Goal: Task Accomplishment & Management: Complete application form

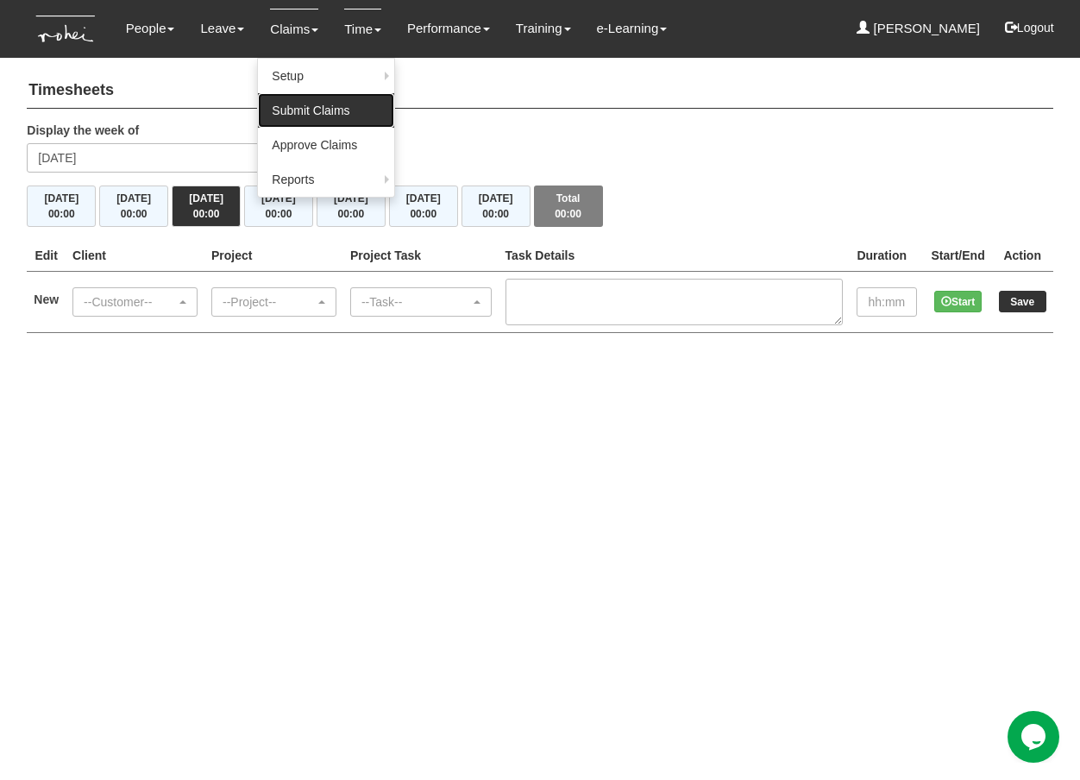
click at [314, 120] on link "Submit Claims" at bounding box center [326, 110] width 136 height 35
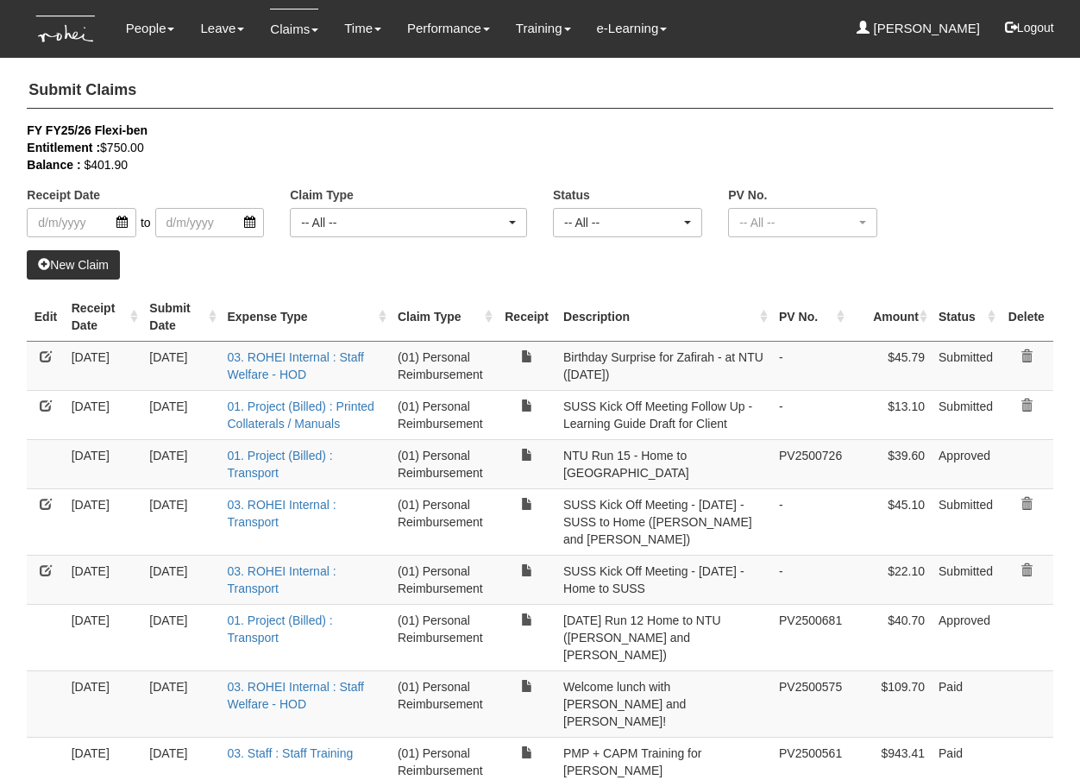
select select "50"
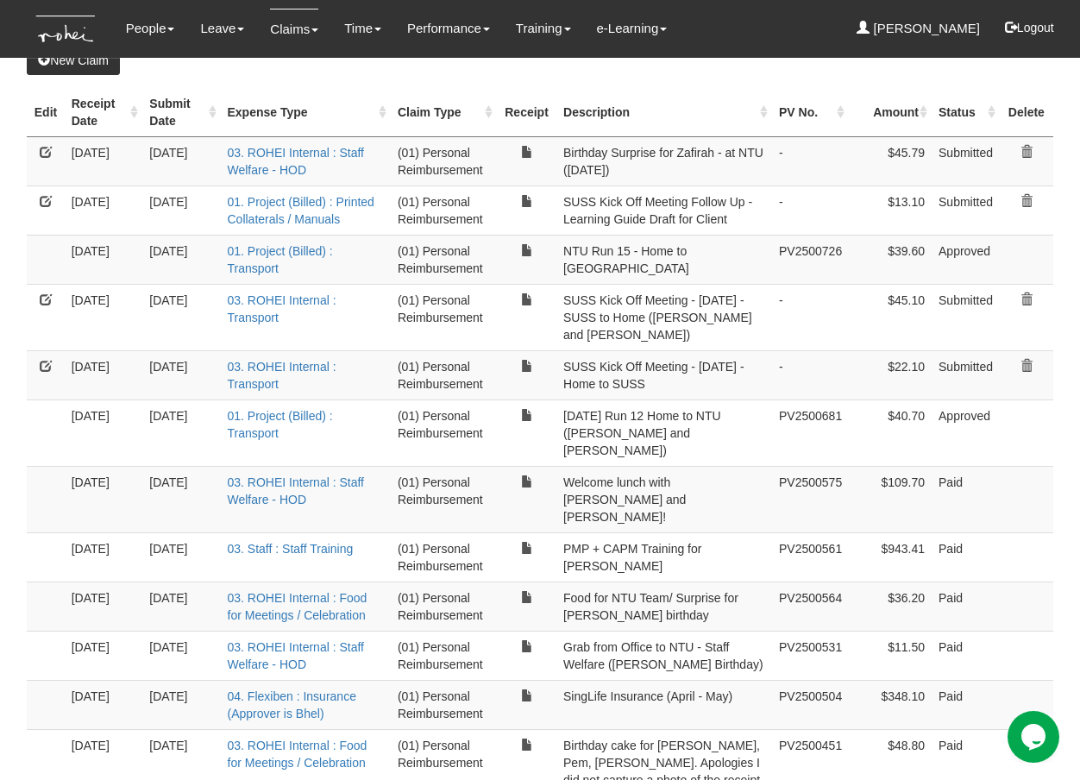
scroll to position [195, 0]
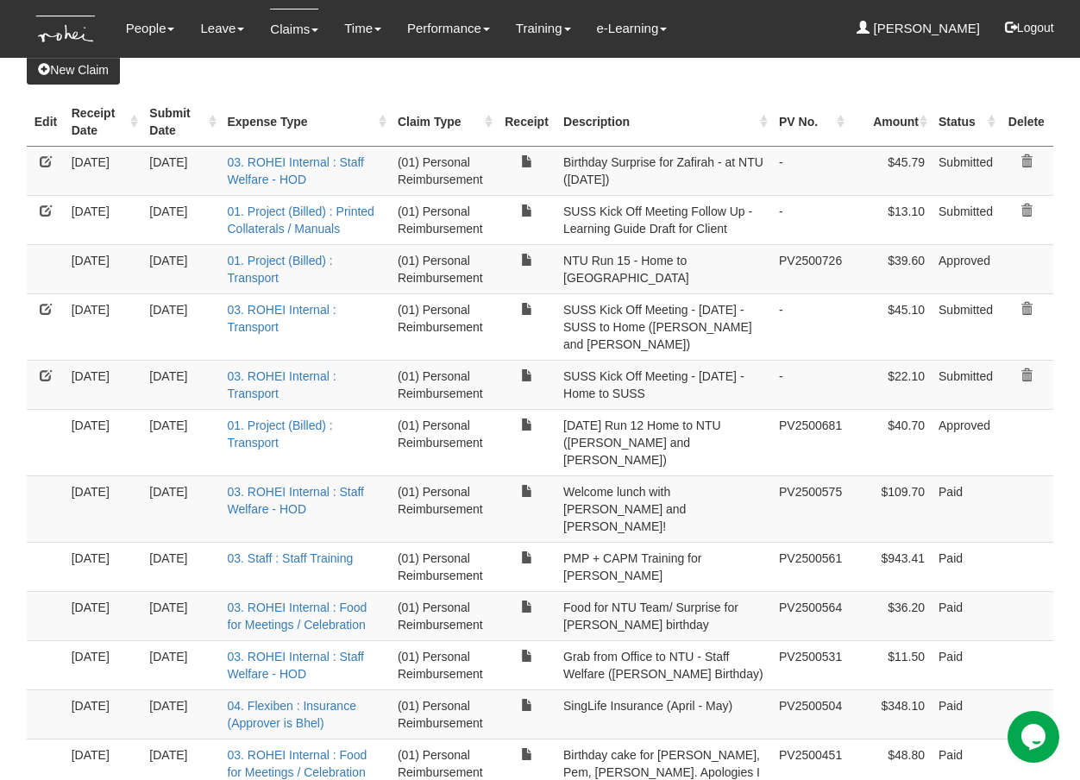
drag, startPoint x: 849, startPoint y: 413, endPoint x: 555, endPoint y: 405, distance: 294.2
click at [555, 409] on tr "[DATE] [DATE] 01. Project (Billed) : Transport (01) Personal Reimbursement [DAT…" at bounding box center [540, 442] width 1026 height 66
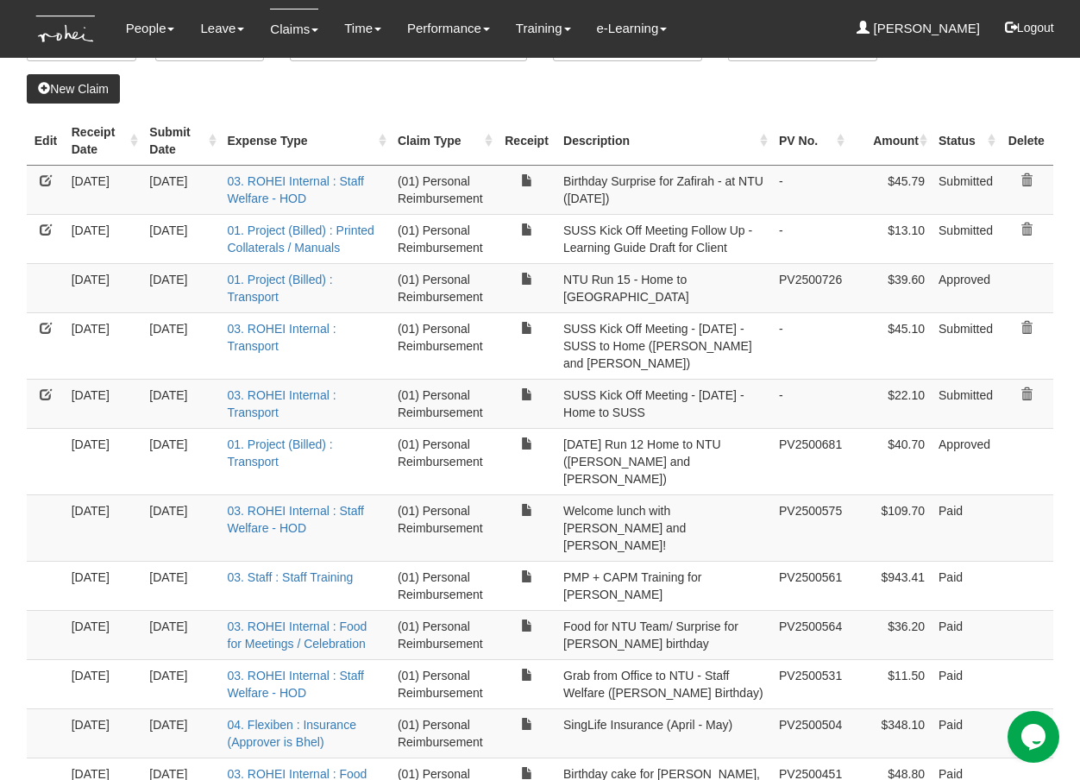
scroll to position [171, 0]
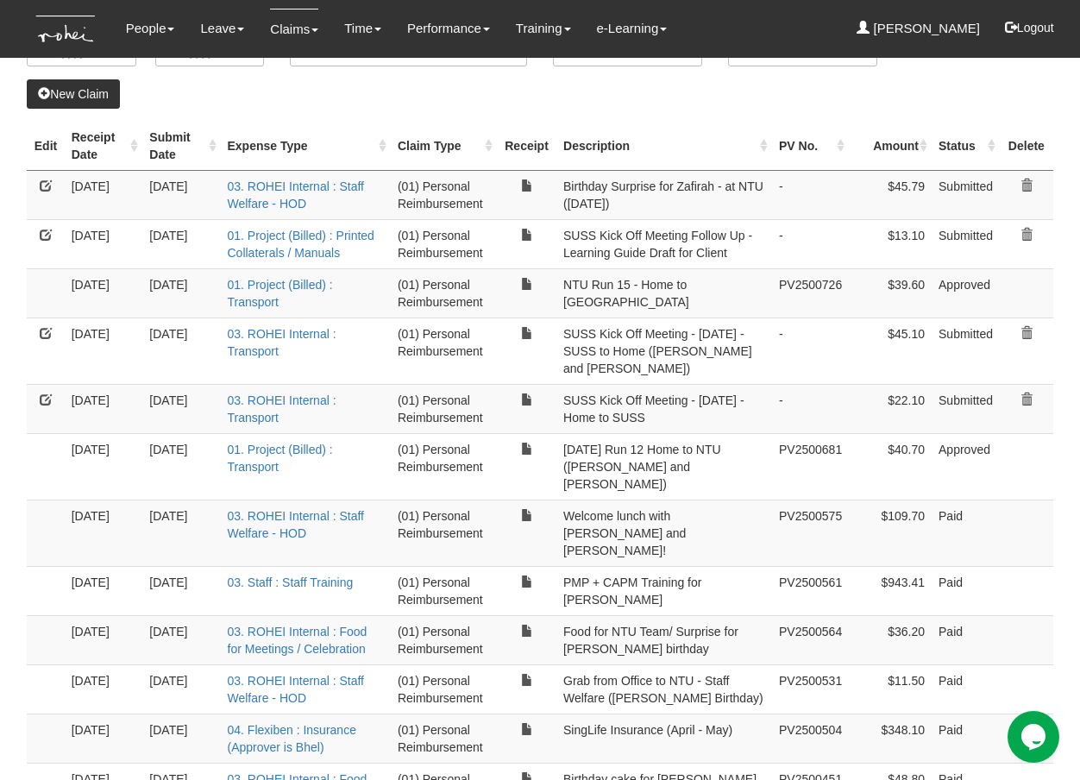
click at [78, 81] on link "New Claim" at bounding box center [73, 93] width 93 height 29
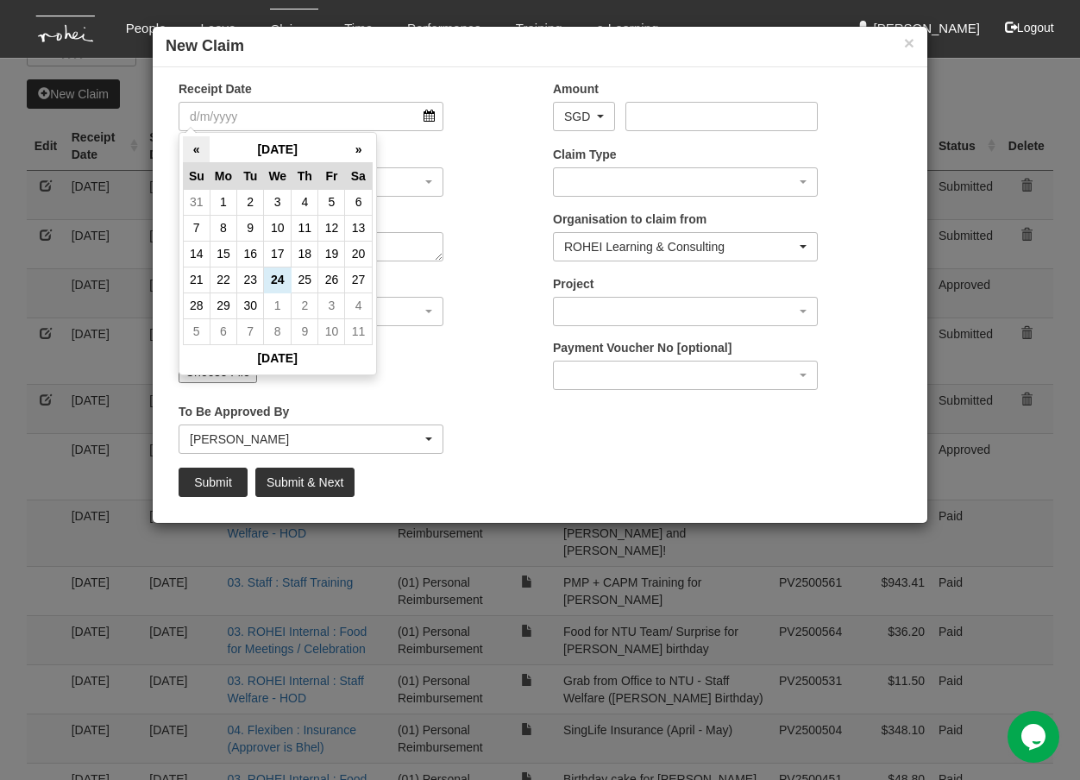
click at [194, 147] on th "«" at bounding box center [196, 149] width 27 height 27
click at [229, 310] on td "25" at bounding box center [223, 306] width 27 height 26
type input "[DATE]"
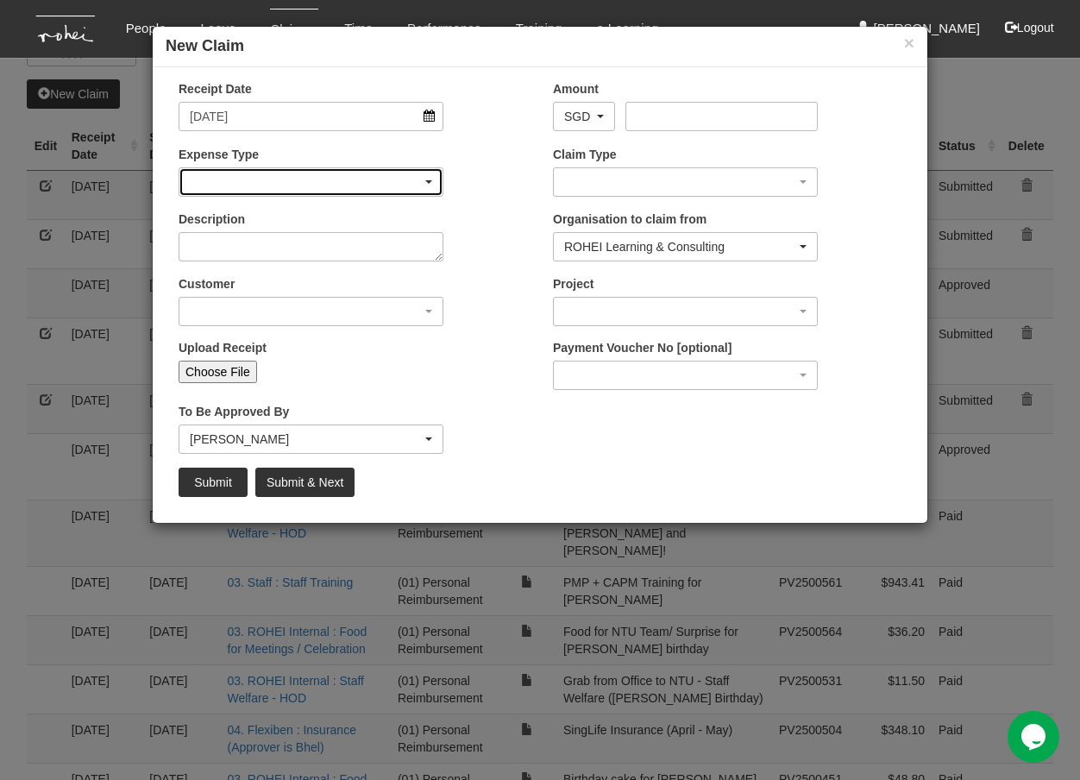
click at [246, 179] on div "button" at bounding box center [310, 182] width 263 height 28
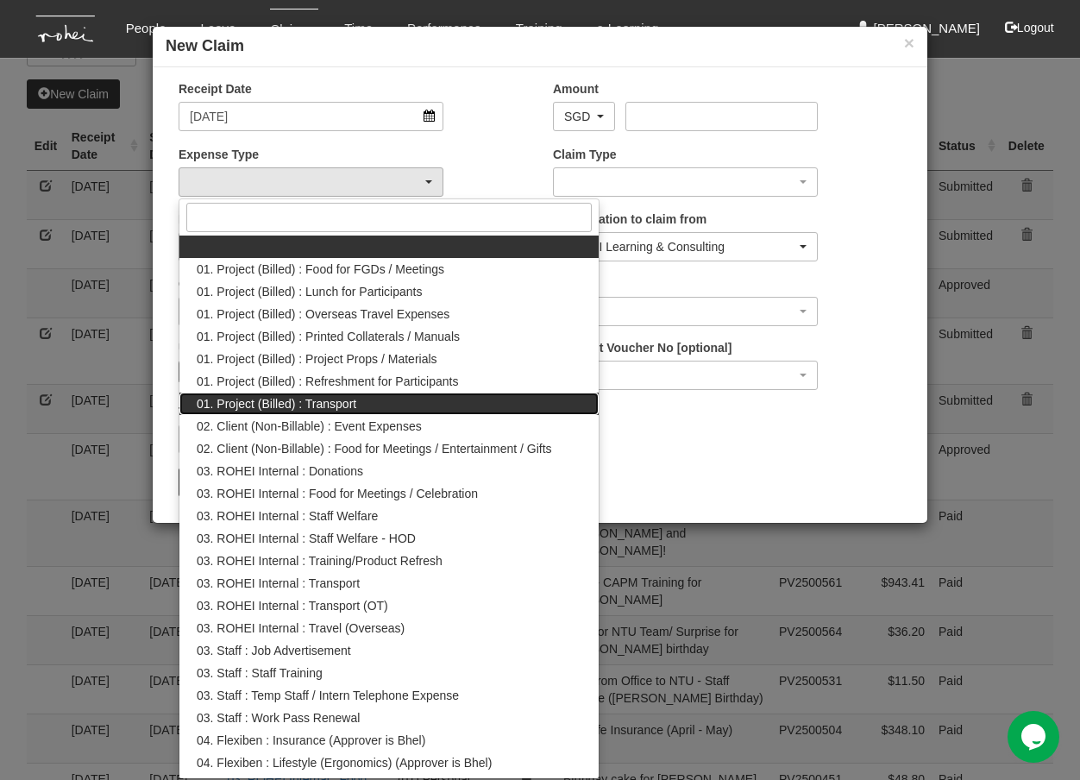
click at [387, 411] on link "01. Project (Billed) : Transport" at bounding box center [388, 403] width 419 height 22
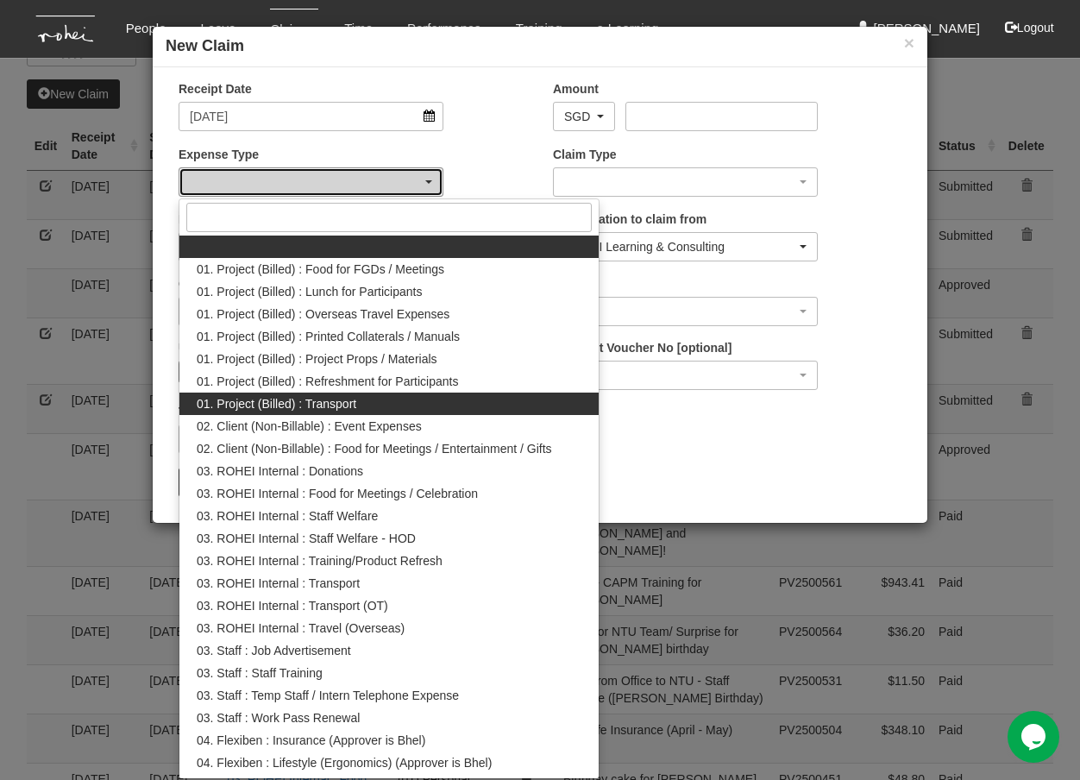
select select "135"
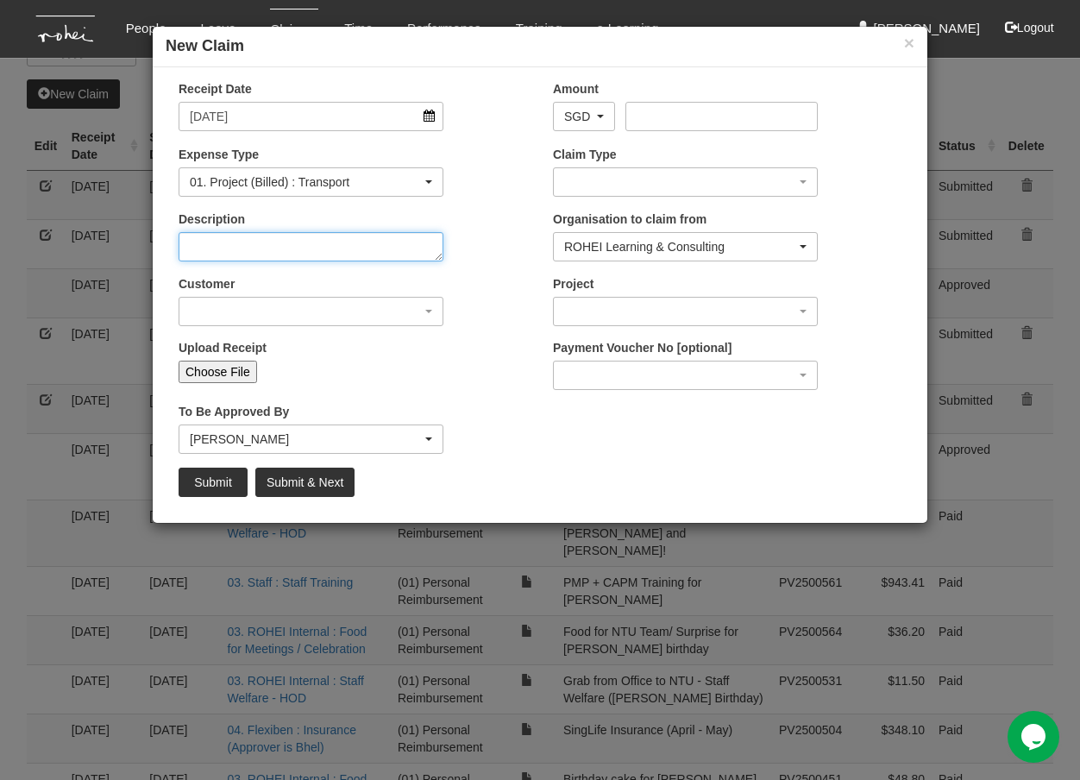
click at [290, 247] on textarea "Description" at bounding box center [311, 246] width 265 height 29
type textarea "NTU Run 12 - NTU to Home"
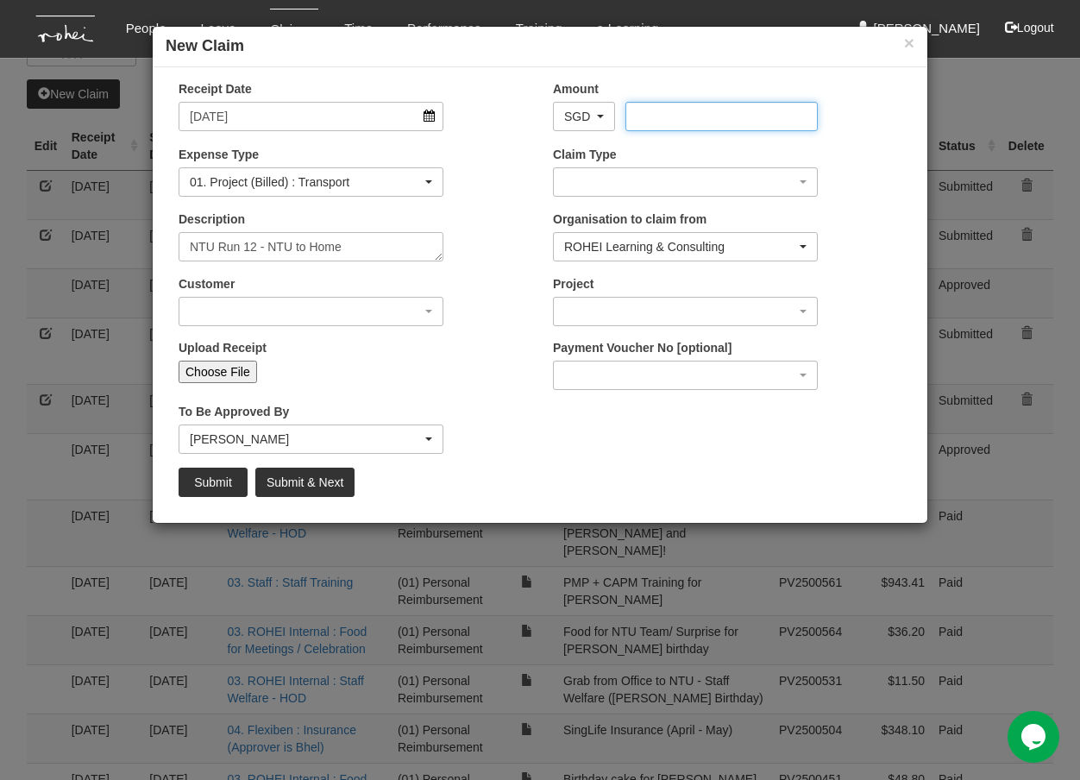
click at [695, 117] on input "Amount" at bounding box center [720, 116] width 191 height 29
type input "3"
type input "34.50"
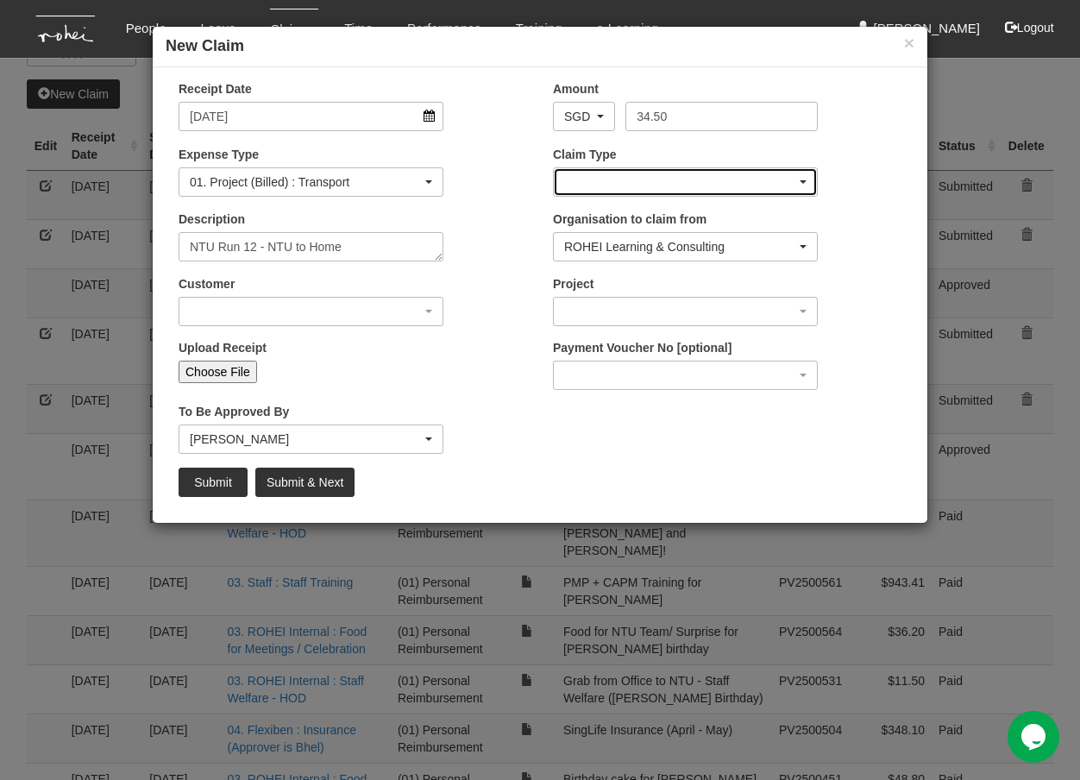
click at [707, 186] on div "button" at bounding box center [685, 182] width 263 height 28
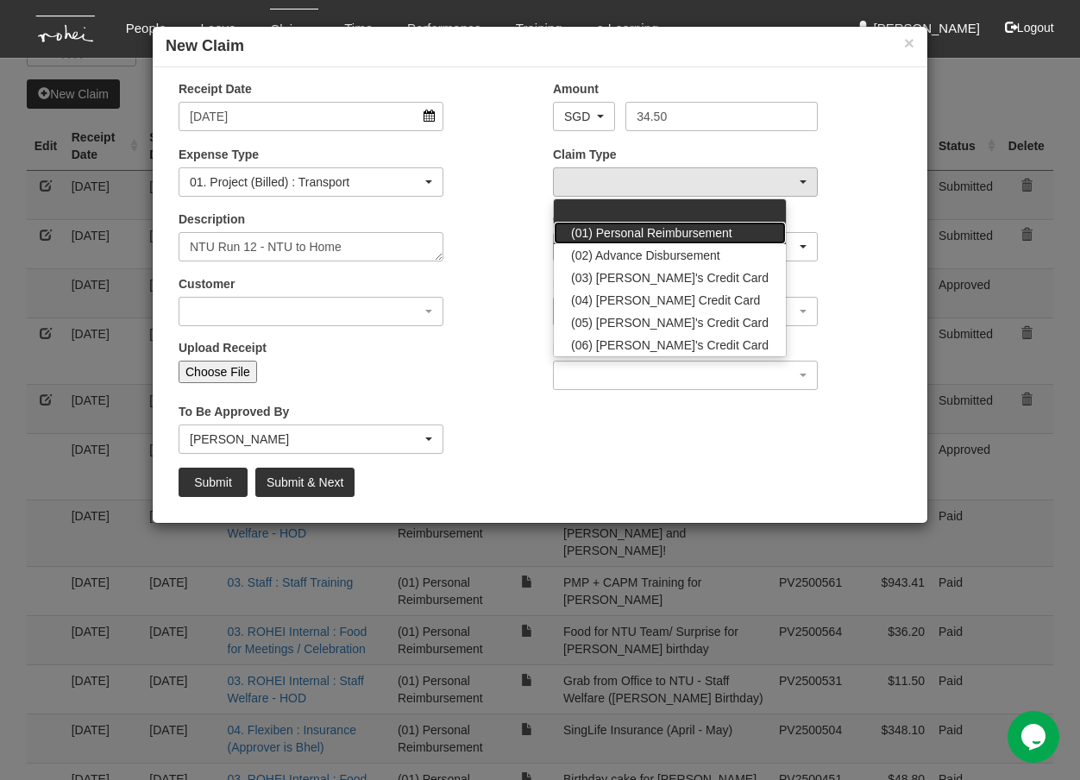
click at [684, 235] on span "(01) Personal Reimbursement" at bounding box center [651, 232] width 161 height 17
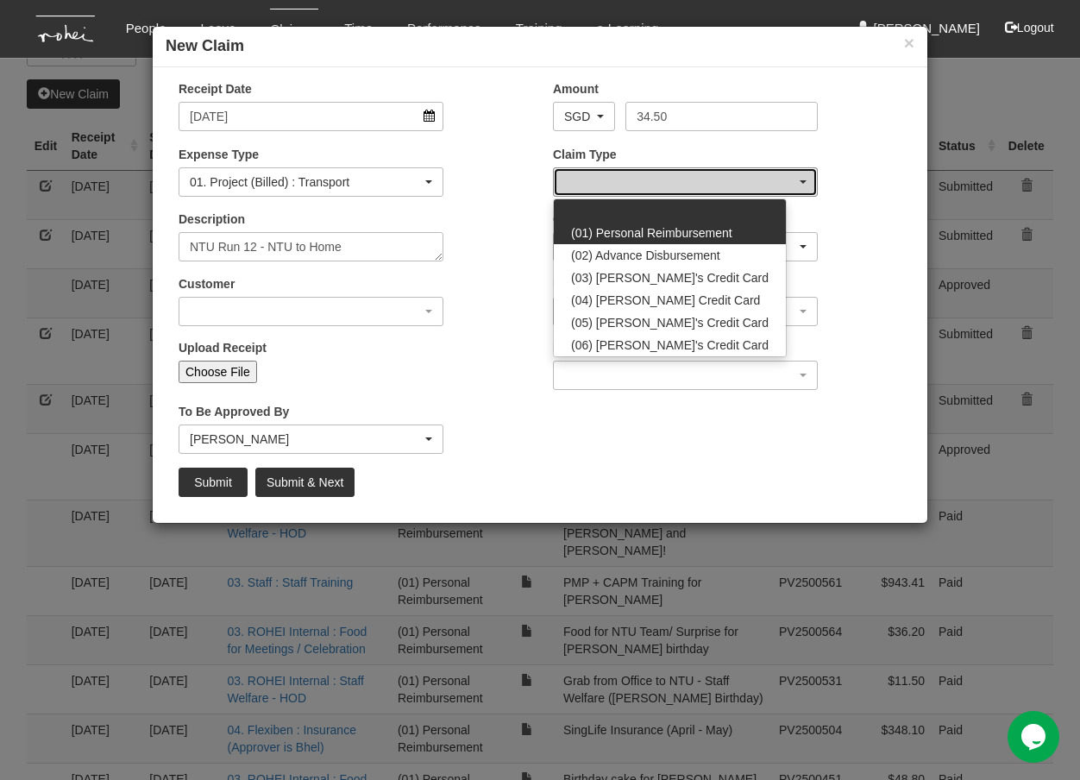
select select "14"
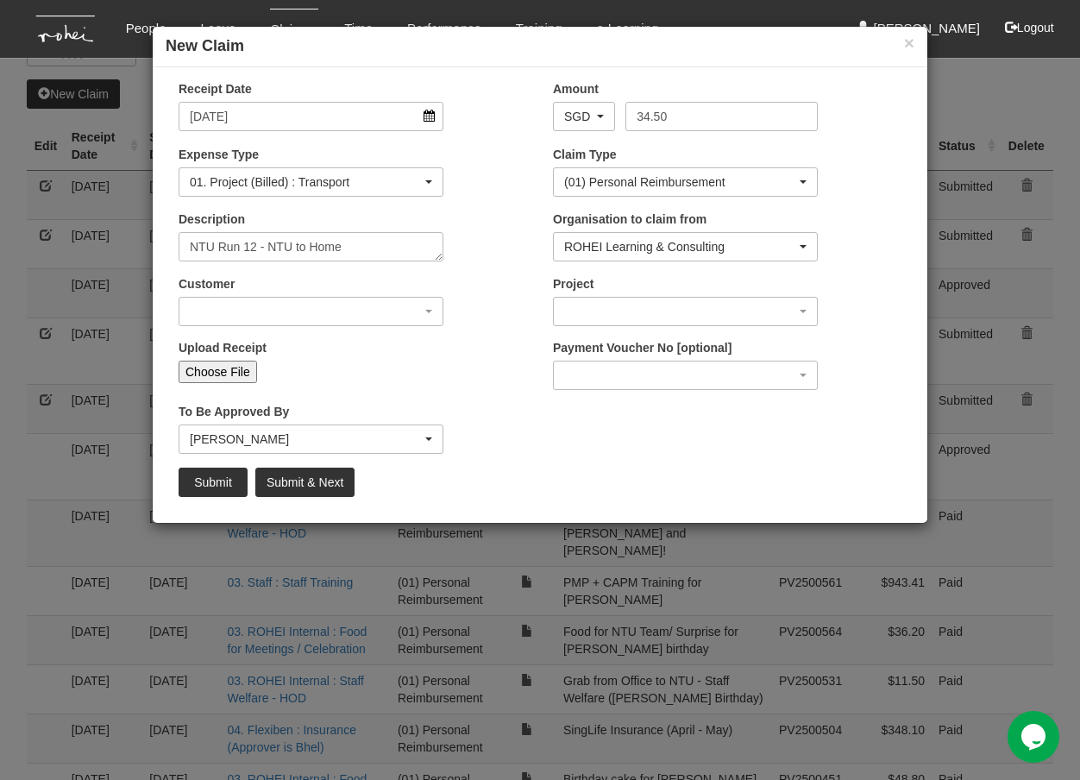
click at [284, 328] on div "Customer (N/A) _ROHEI Internal 3M ASIA PACIFIC PRIVATE LTD [DOMAIN_NAME] AbbVie…" at bounding box center [353, 307] width 374 height 64
click at [284, 311] on div "button" at bounding box center [310, 312] width 263 height 28
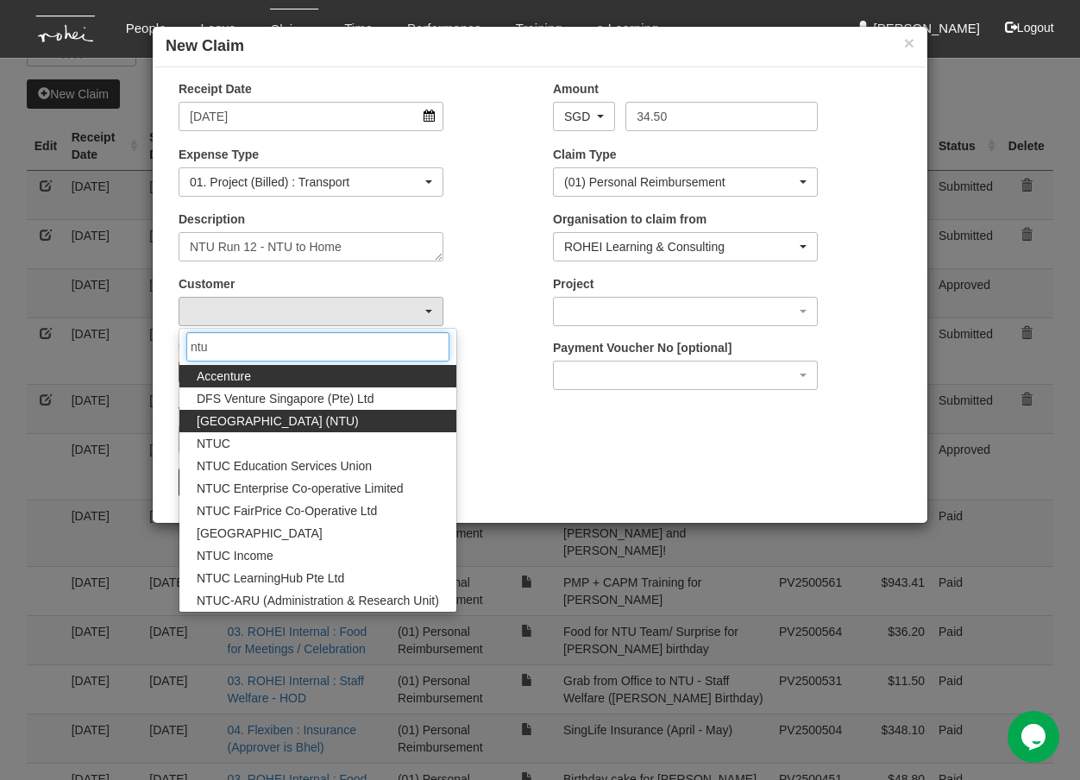
type input "ntu"
click at [342, 424] on span "[GEOGRAPHIC_DATA] (NTU)" at bounding box center [278, 420] width 162 height 17
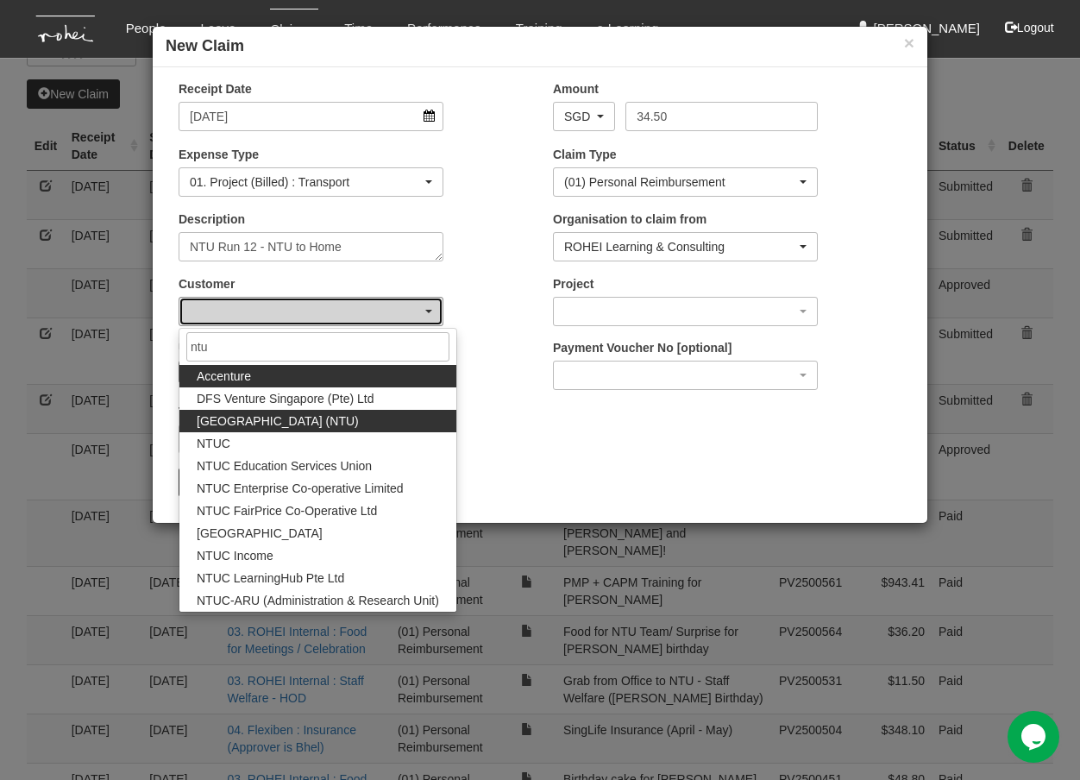
select select "59"
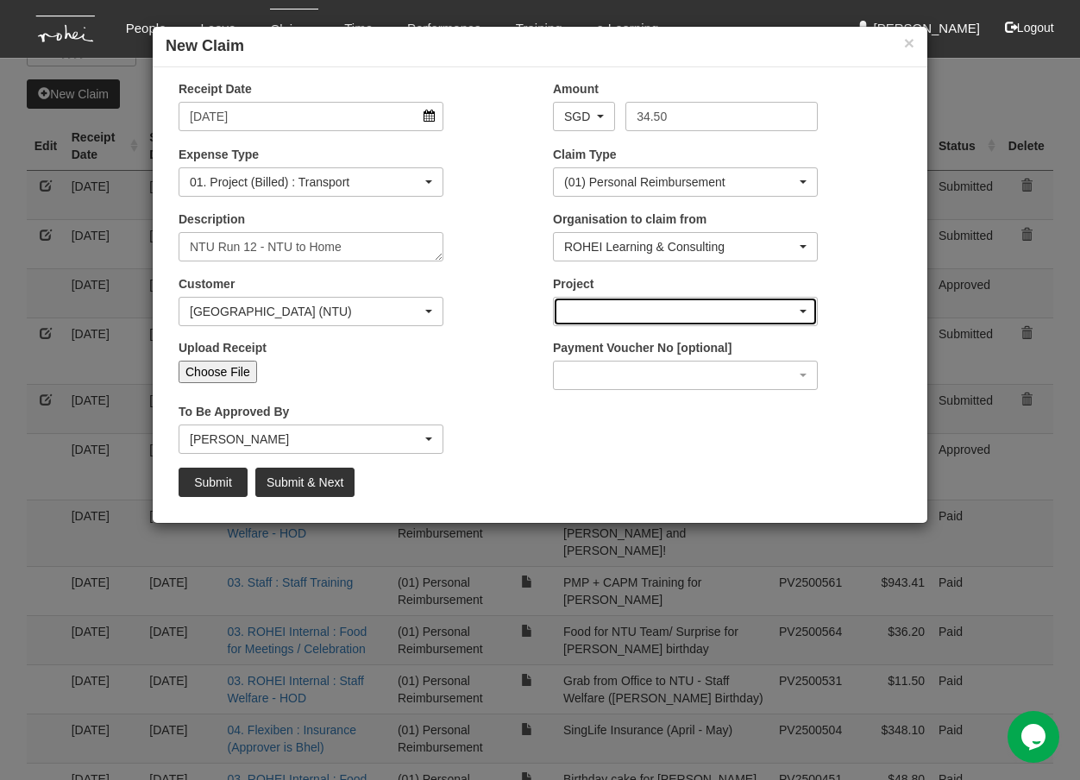
click at [651, 303] on div "button" at bounding box center [685, 312] width 263 height 28
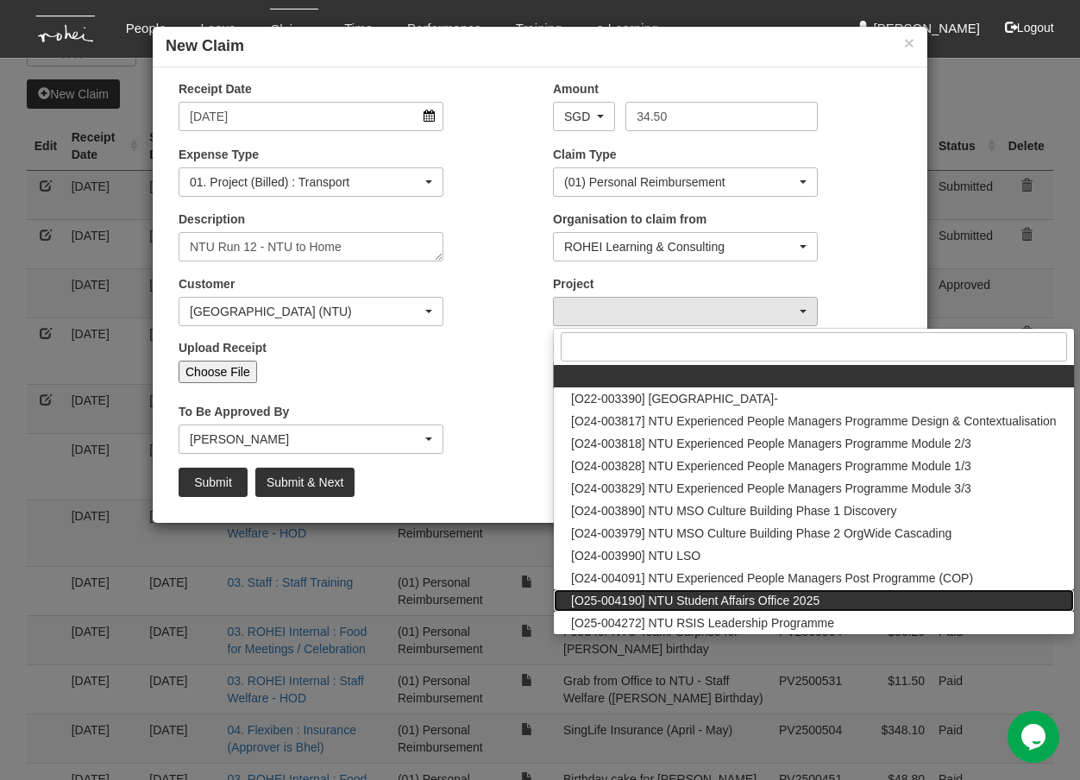
click at [716, 602] on span "[O25-004190] NTU Student Affairs Office 2025" at bounding box center [695, 600] width 248 height 17
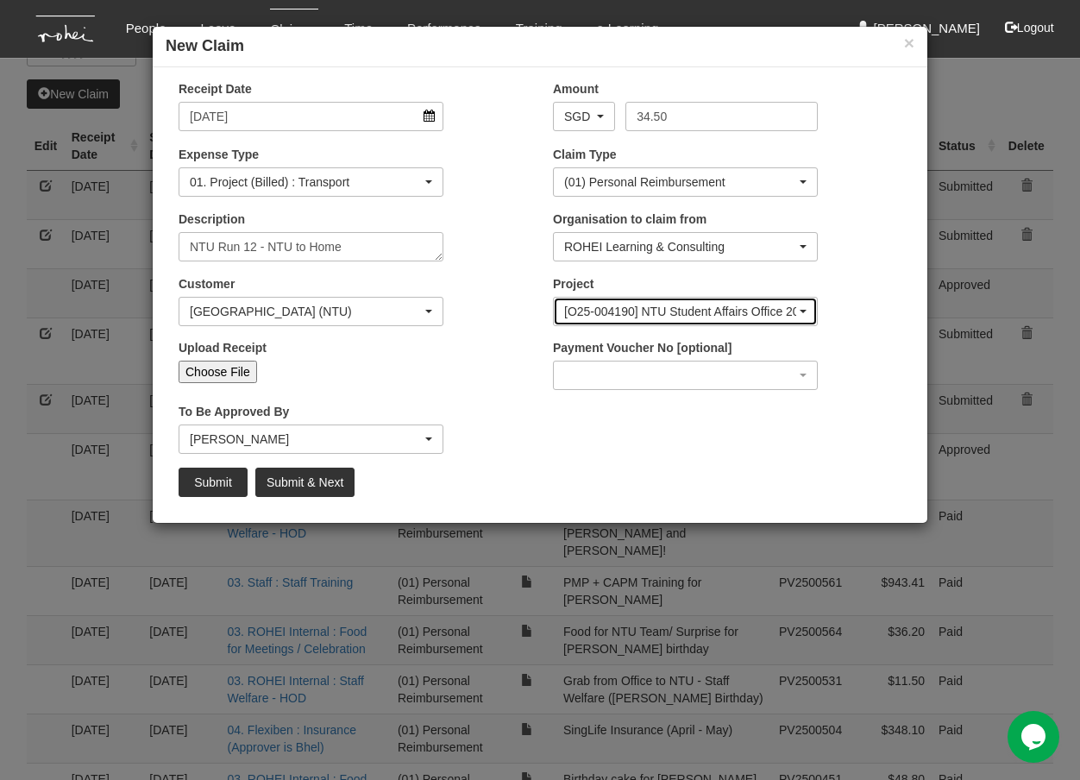
click at [744, 311] on div "[O25-004190] NTU Student Affairs Office 2025" at bounding box center [680, 311] width 232 height 17
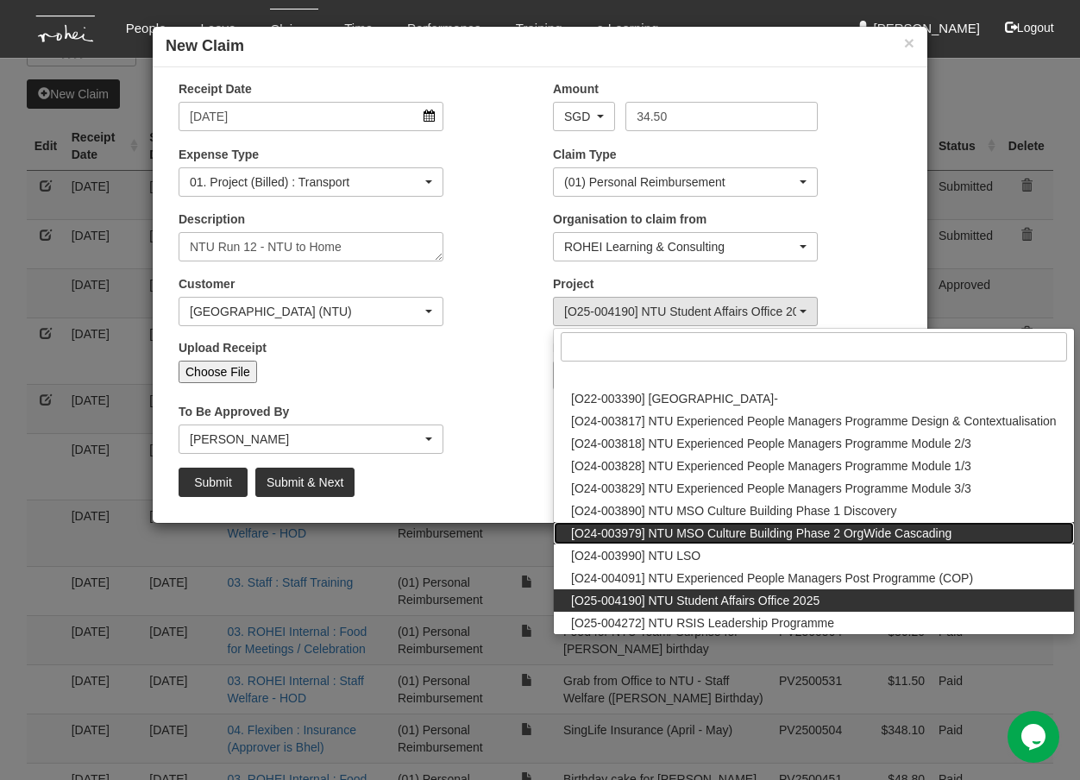
click at [642, 536] on span "[O24-003979] NTU MSO Culture Building Phase 2 OrgWide Cascading" at bounding box center [761, 532] width 380 height 17
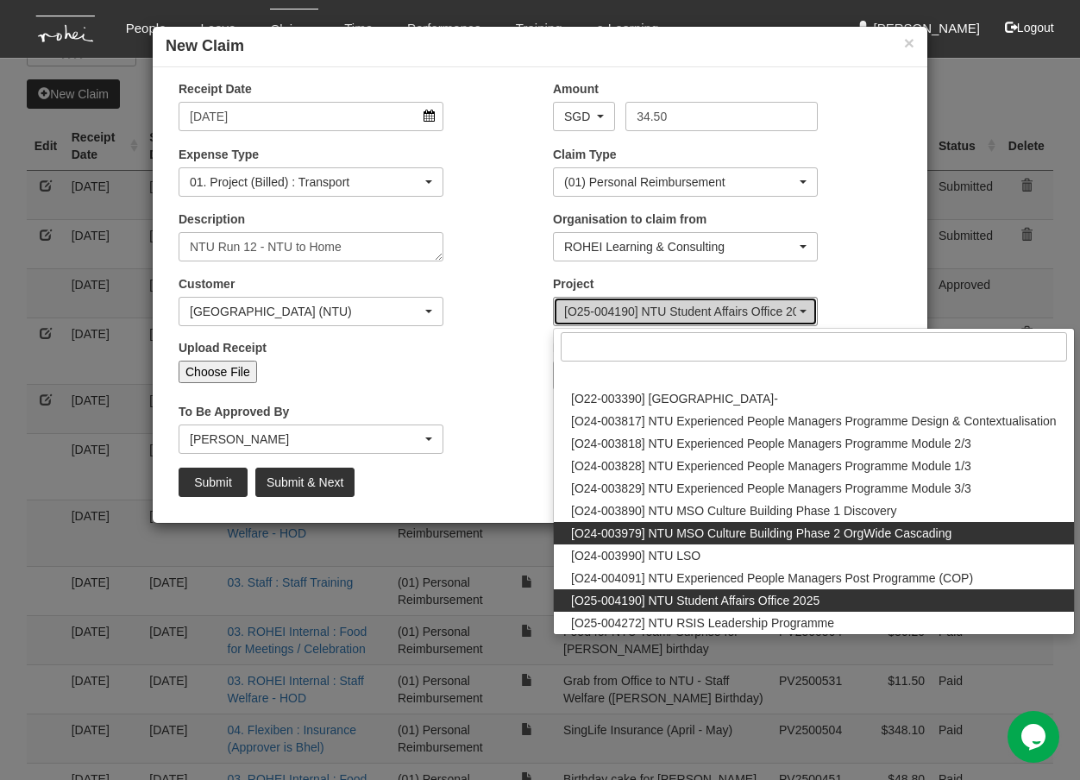
select select "2613"
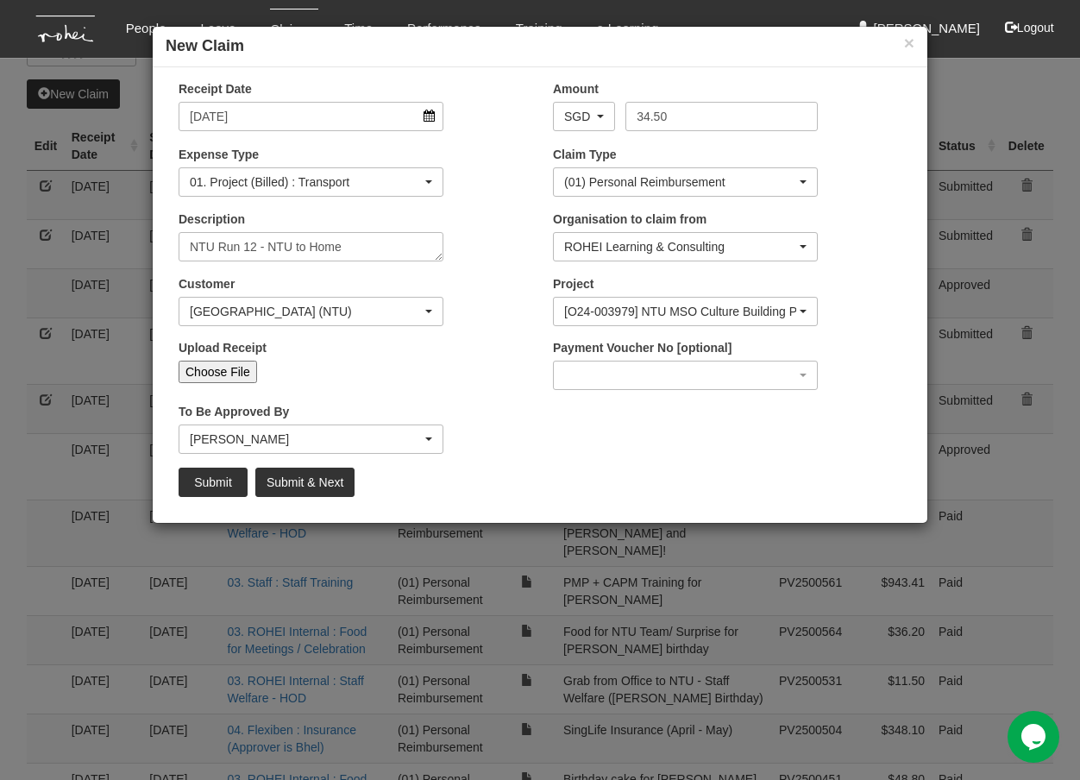
click at [234, 373] on input "Choose File" at bounding box center [218, 372] width 78 height 22
click at [192, 368] on input "Choose File" at bounding box center [218, 372] width 78 height 22
type input "C:\fakepath\NTU to Home - [DATE]pdf"
type input "Choose Another File"
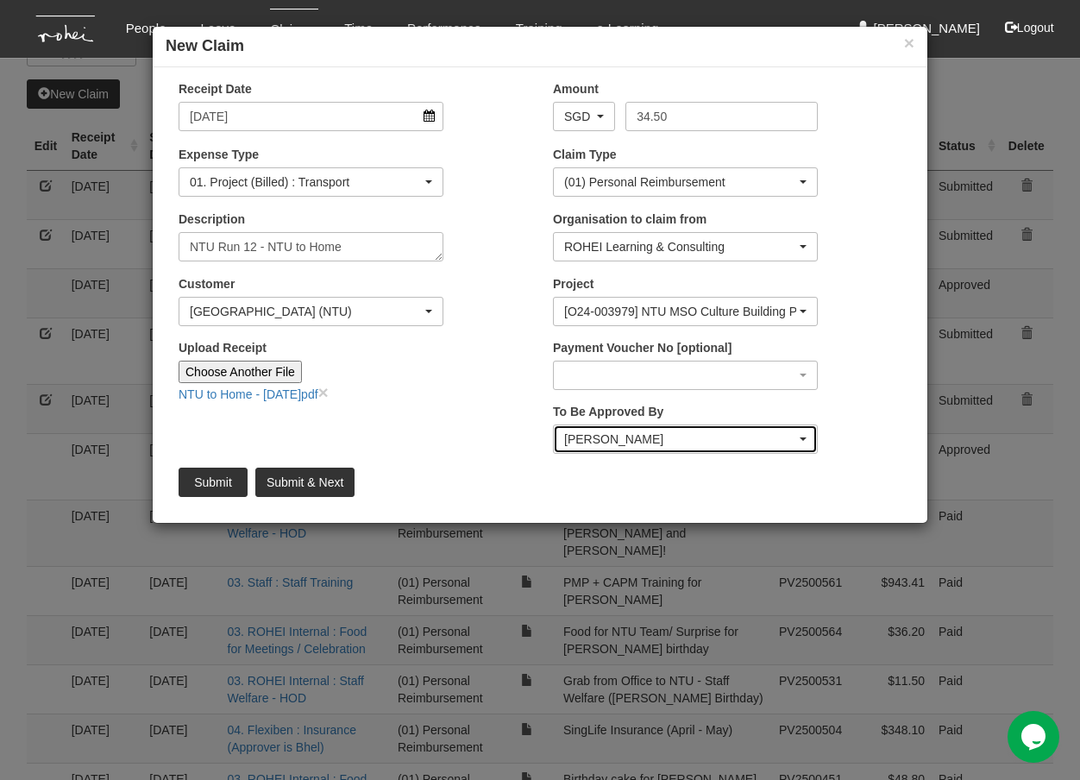
click at [603, 438] on div "[PERSON_NAME]" at bounding box center [680, 438] width 232 height 17
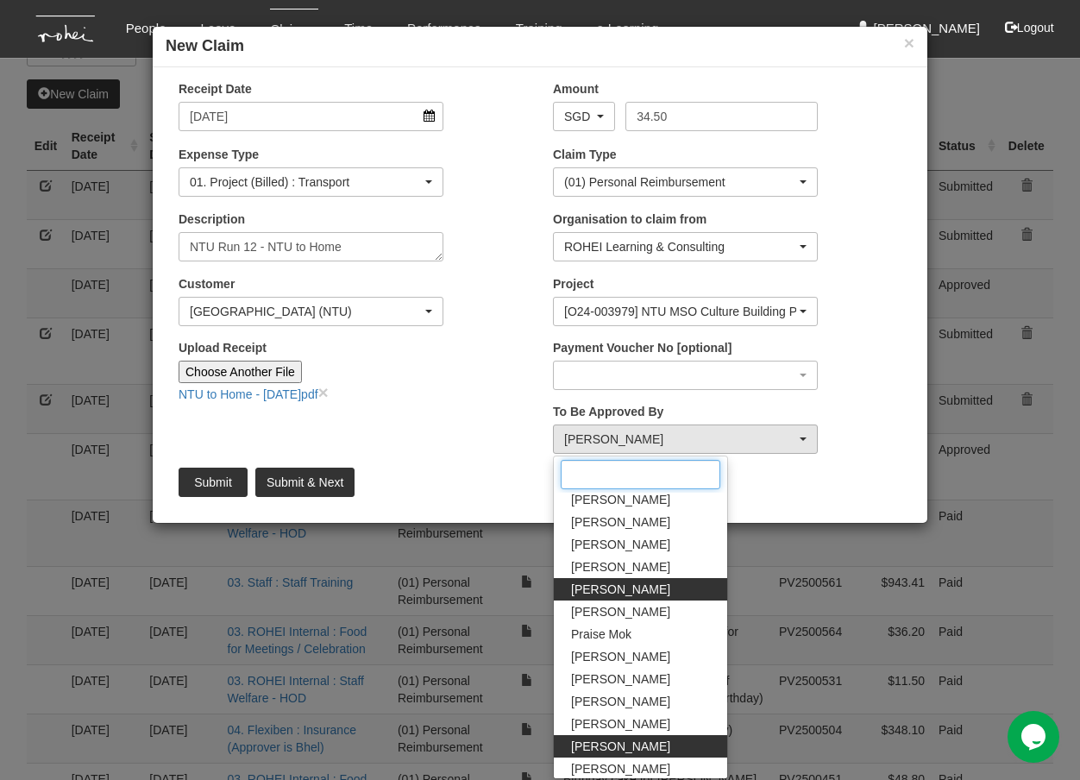
scroll to position [0, 0]
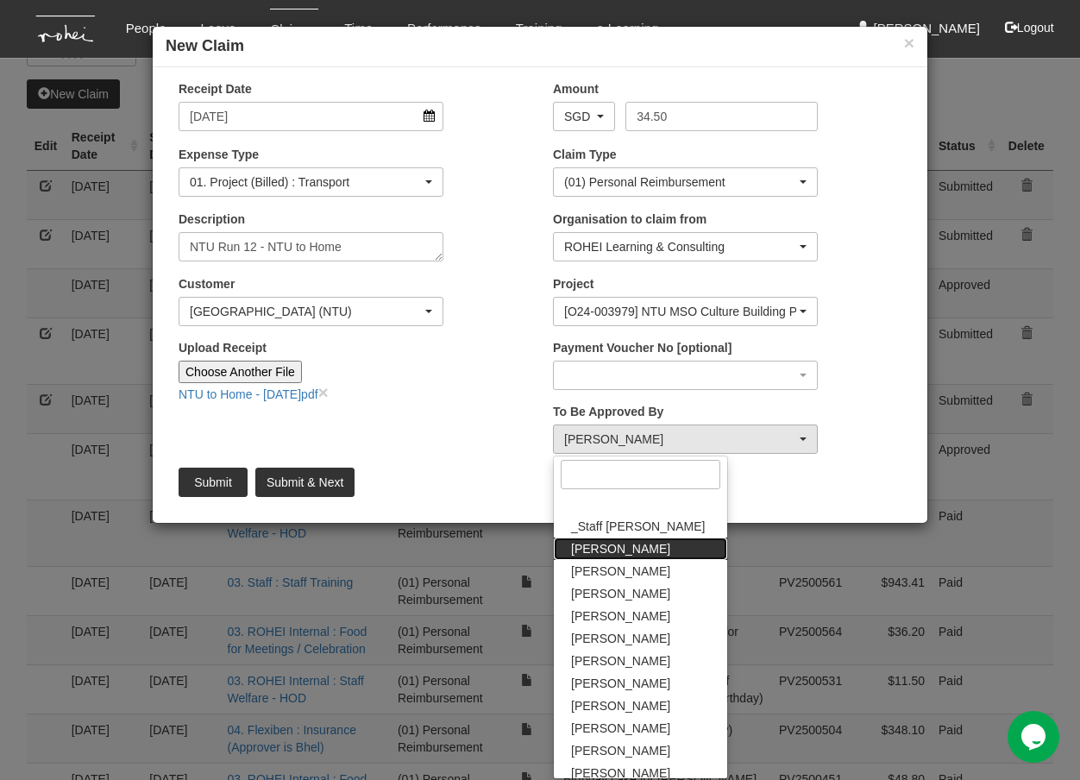
click at [624, 552] on link "[PERSON_NAME]" at bounding box center [640, 548] width 173 height 22
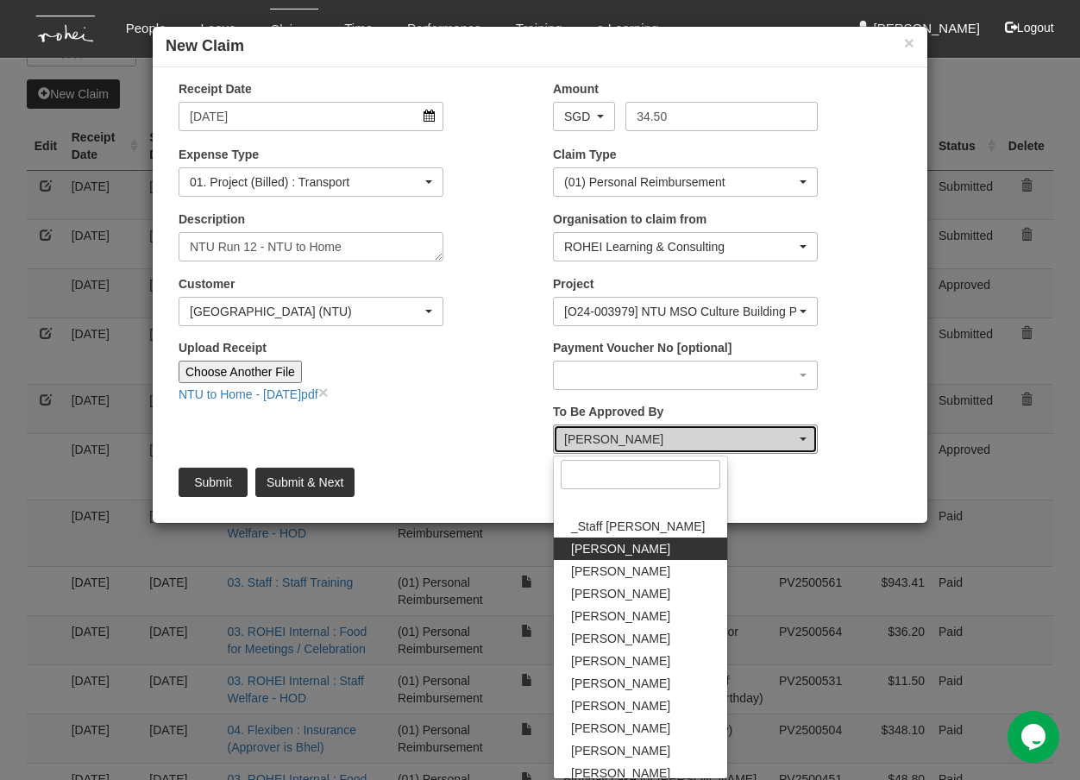
select select "bab5243c-beed-41fc-b362-49a7e6e66dc1"
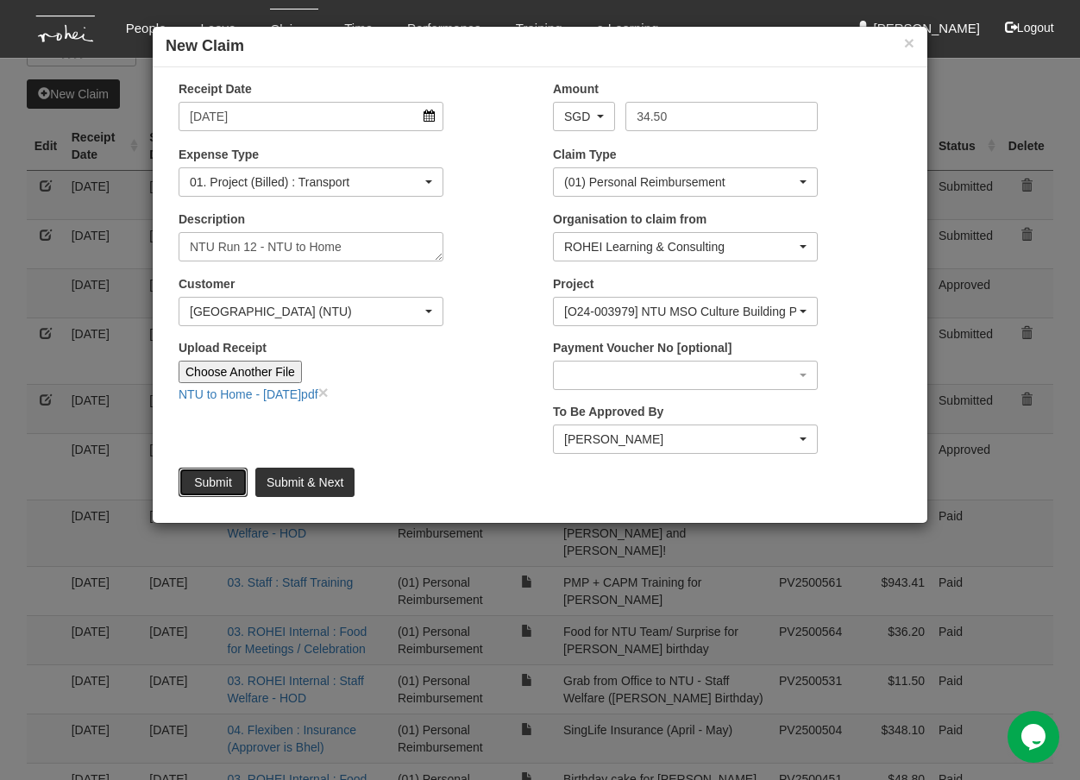
click at [222, 480] on input "Submit" at bounding box center [213, 481] width 69 height 29
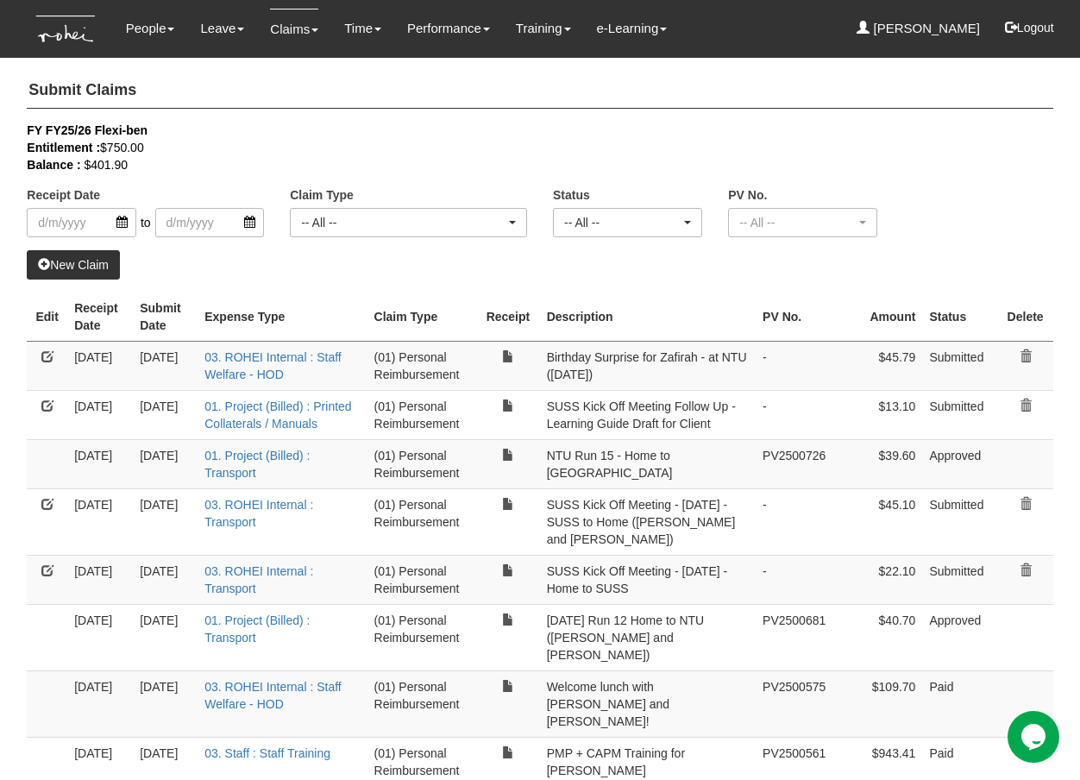
select select "50"
